Goal: Find specific page/section

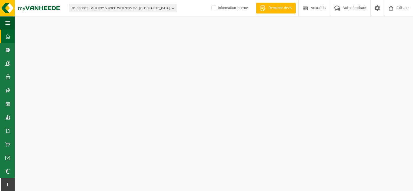
click at [88, 7] on span "01-000001 - VILLEROY & BOCH WELLNESS NV - [GEOGRAPHIC_DATA]" at bounding box center [121, 8] width 98 height 8
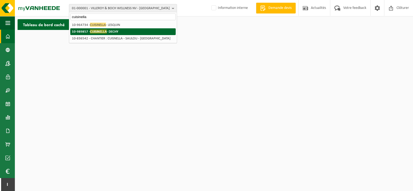
type input "cuisinella"
click at [107, 29] on strong "10-989857 - CUISINELLA - DECHY" at bounding box center [95, 31] width 46 height 4
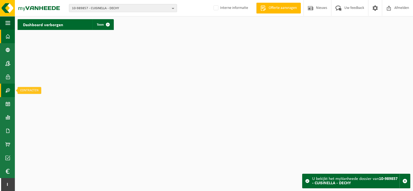
click at [5, 92] on span at bounding box center [7, 90] width 5 height 13
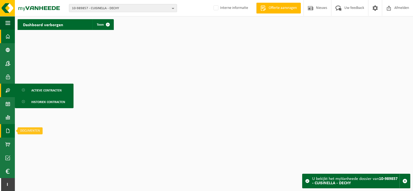
click at [9, 129] on span at bounding box center [7, 130] width 5 height 13
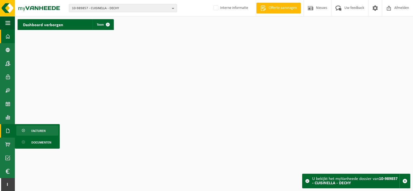
click at [23, 130] on span at bounding box center [24, 131] width 4 height 10
